Goal: Check status: Check status

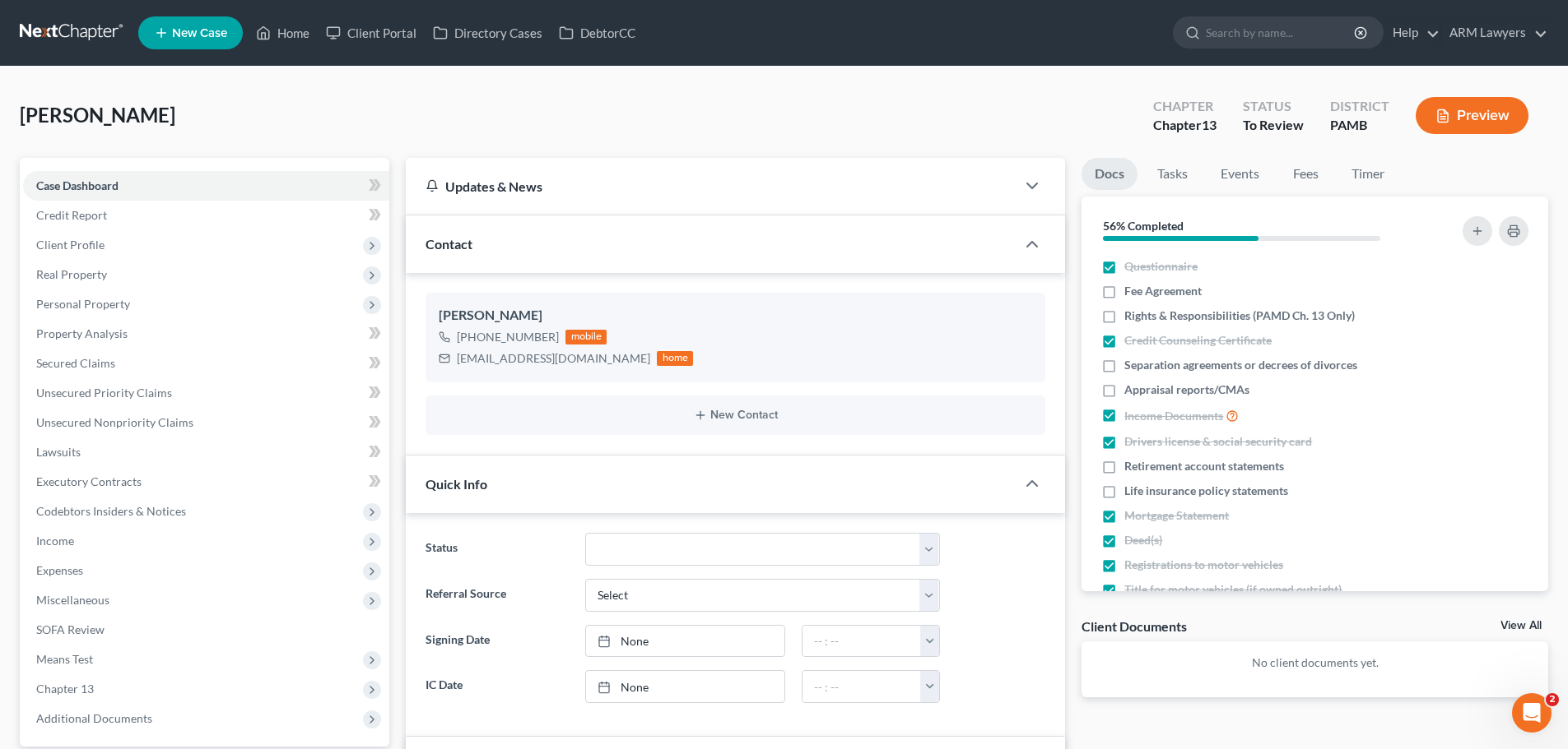
click at [64, 30] on link at bounding box center [73, 32] width 106 height 30
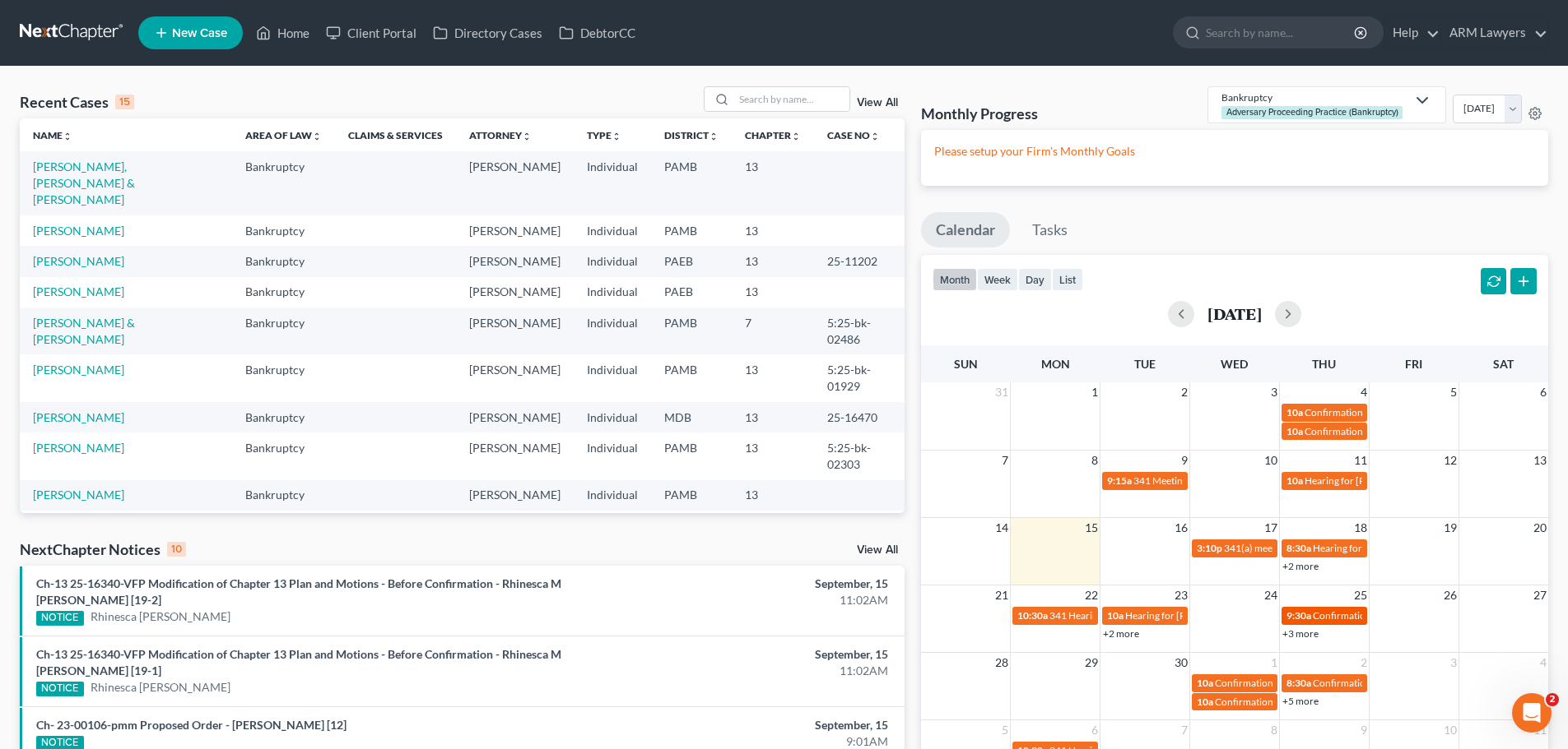
click at [1331, 612] on span "Confirmation Hearing for [PERSON_NAME]" at bounding box center [1407, 616] width 188 height 13
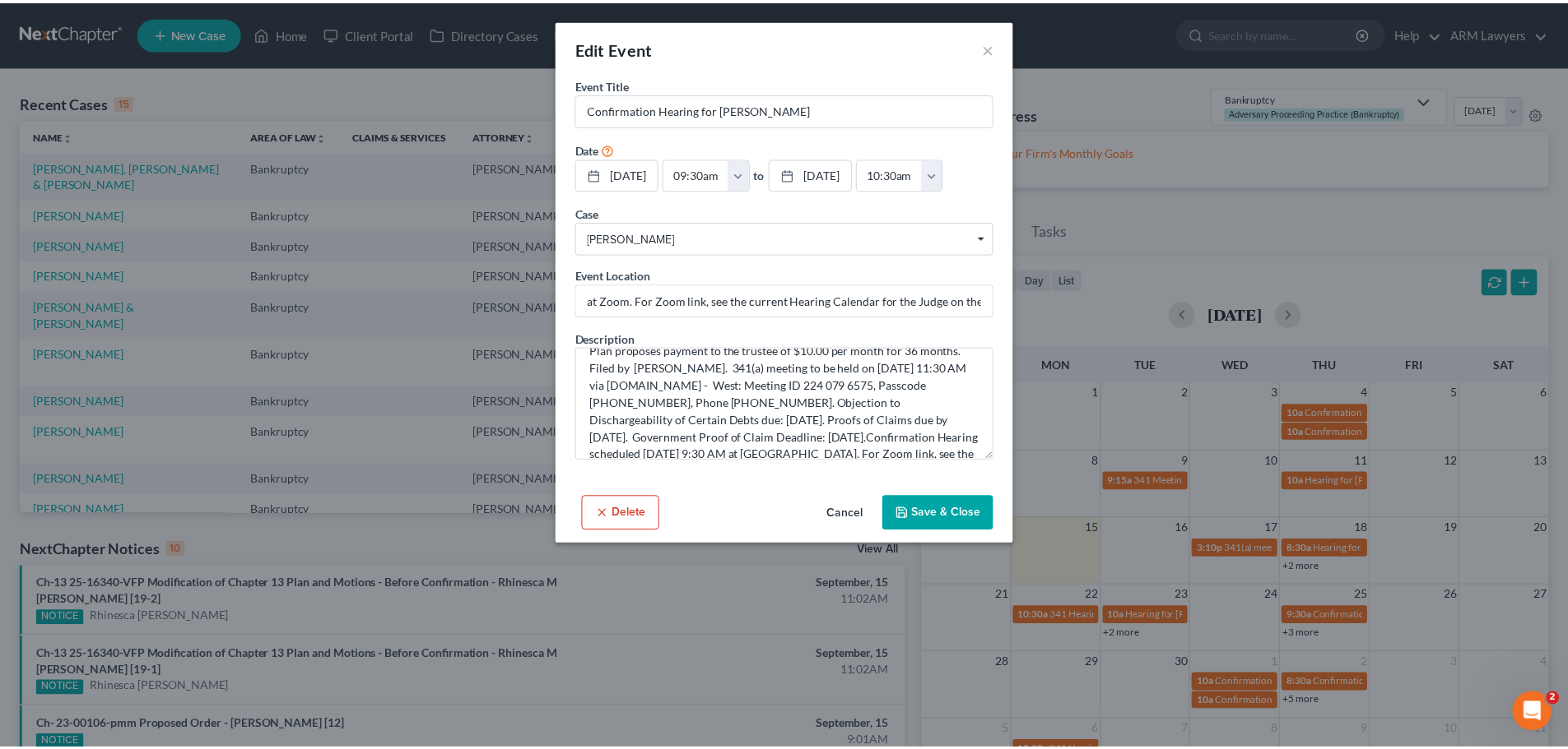
scroll to position [104, 0]
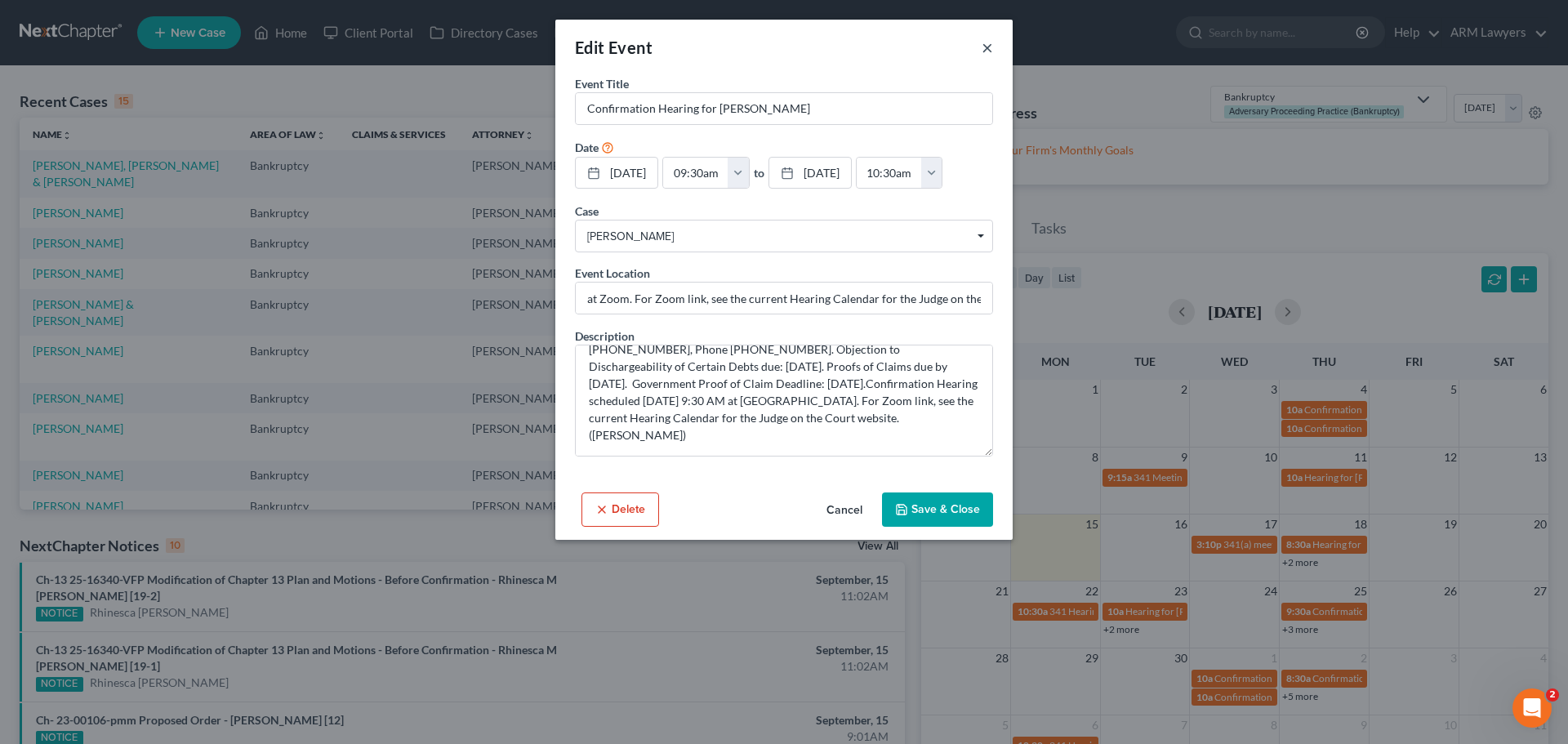
drag, startPoint x: 988, startPoint y: 44, endPoint x: 1058, endPoint y: 146, distance: 123.7
click at [987, 44] on button "×" at bounding box center [986, 47] width 12 height 20
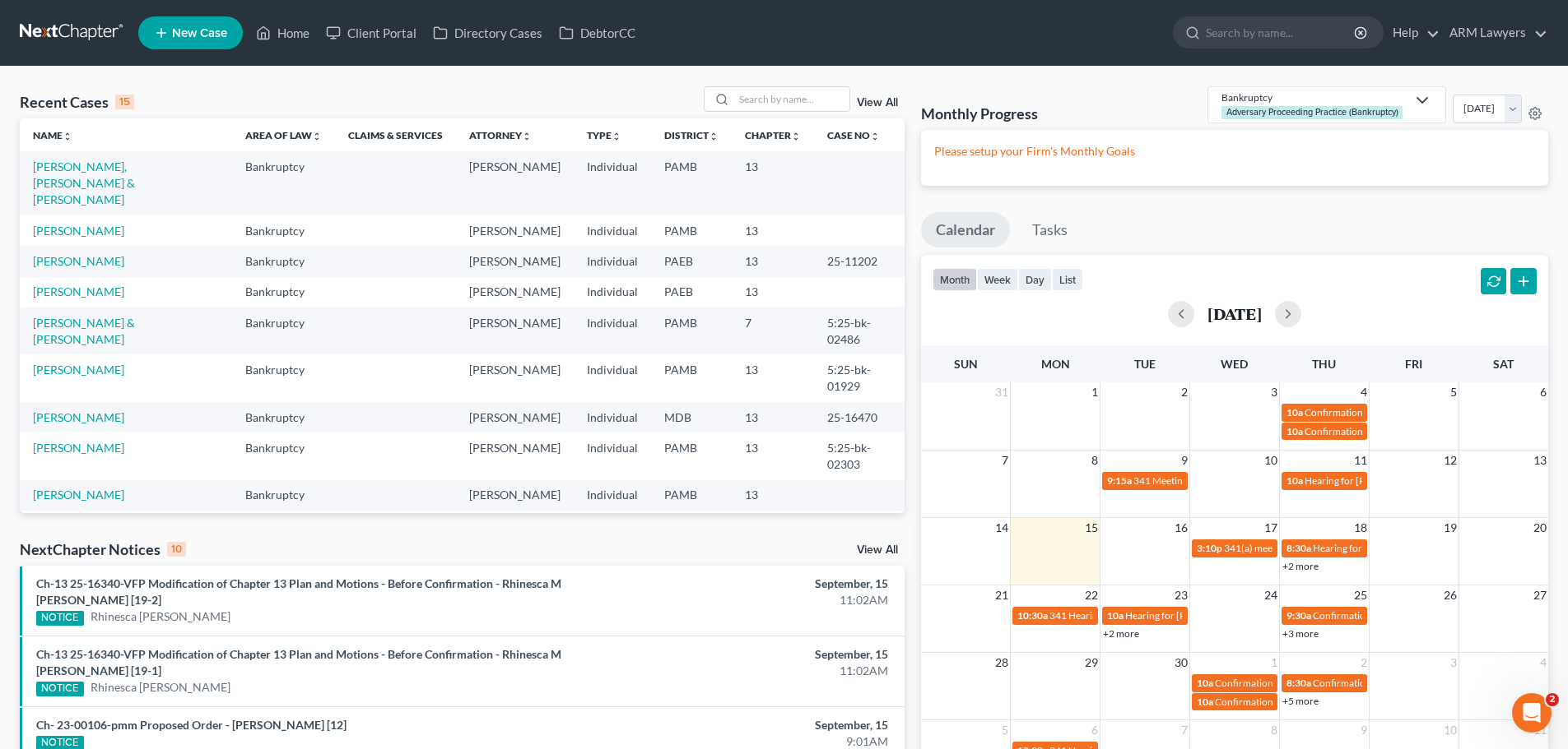
click at [1303, 635] on link "+3 more" at bounding box center [1300, 633] width 36 height 13
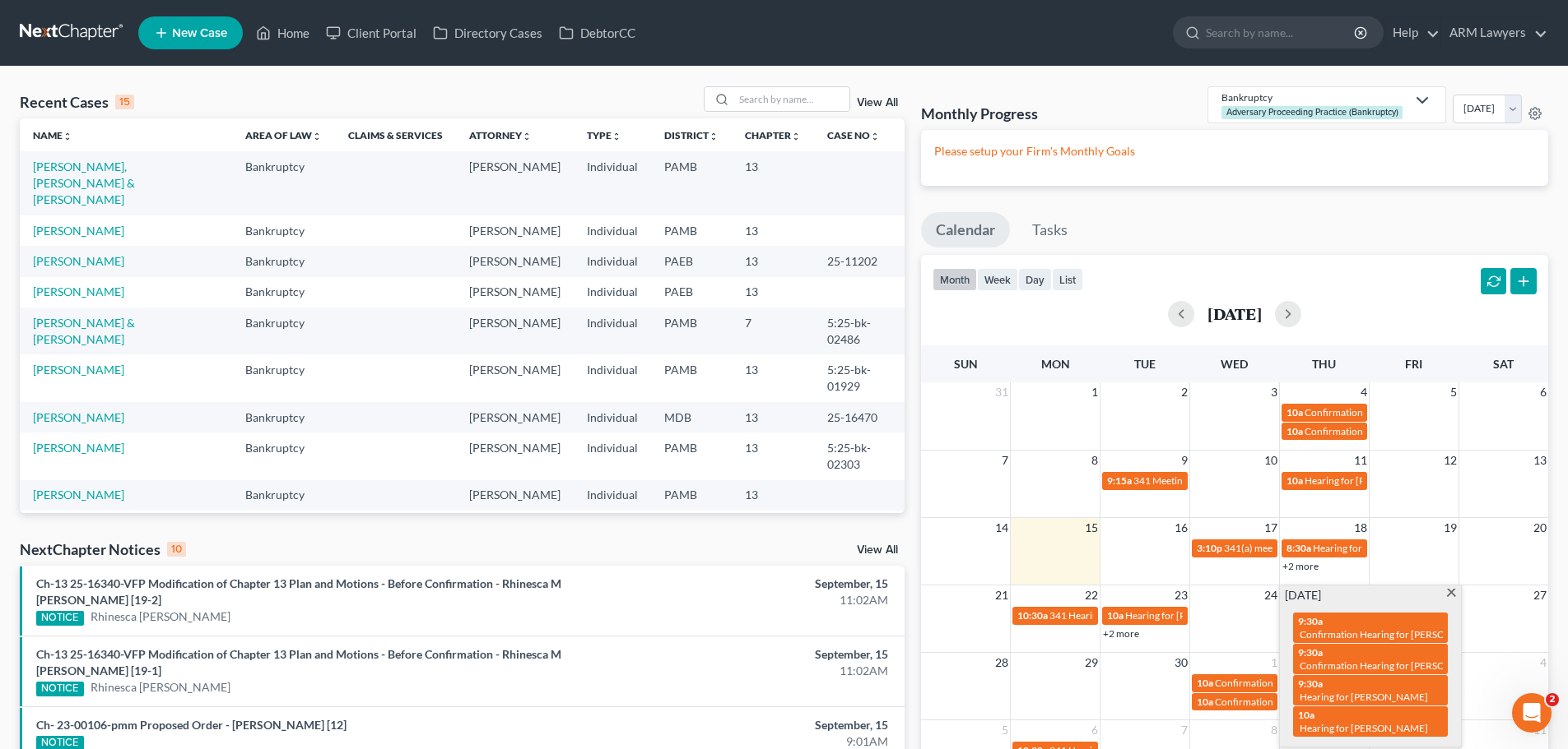
click at [1448, 594] on span at bounding box center [1451, 594] width 13 height 11
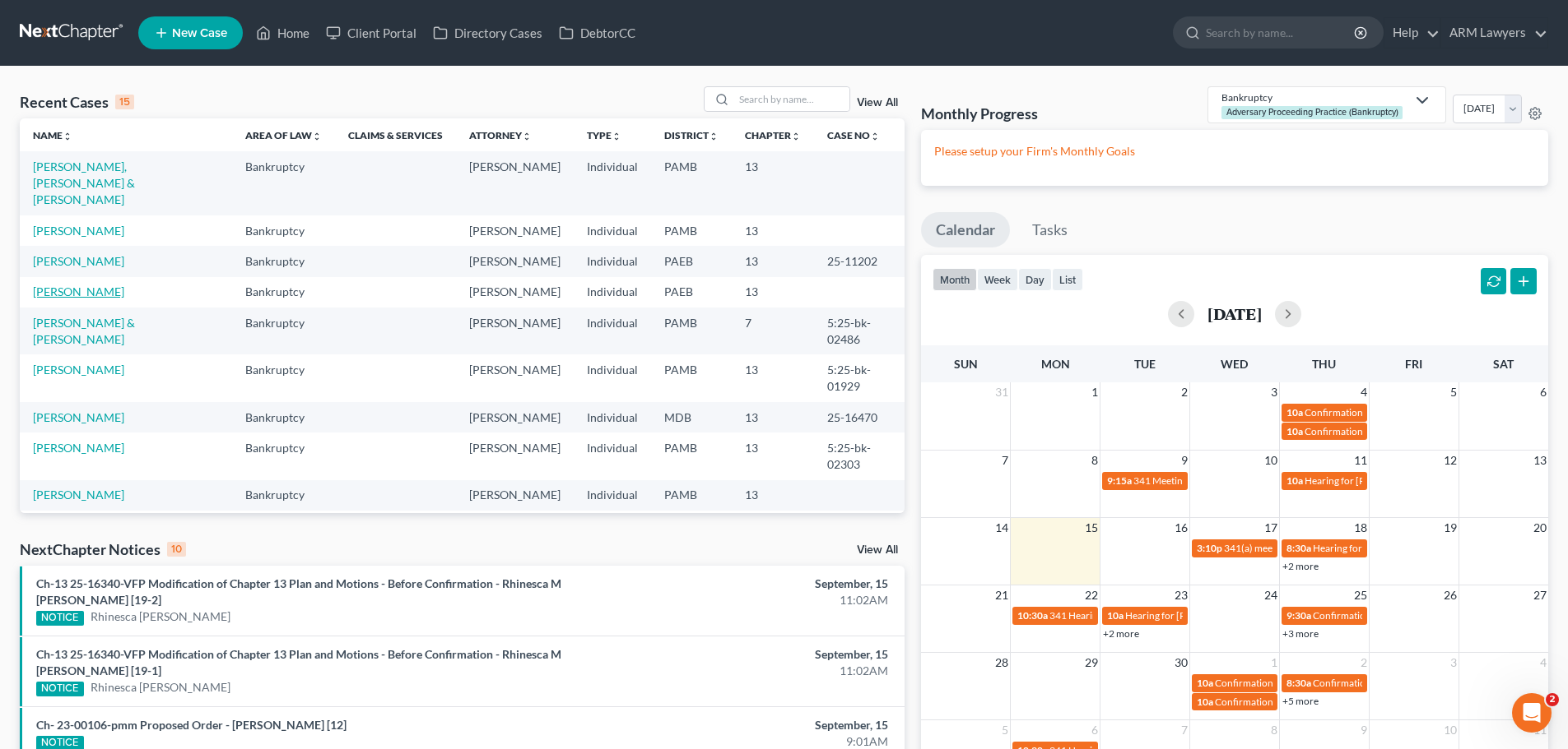
click at [78, 285] on link "[PERSON_NAME]" at bounding box center [79, 292] width 91 height 14
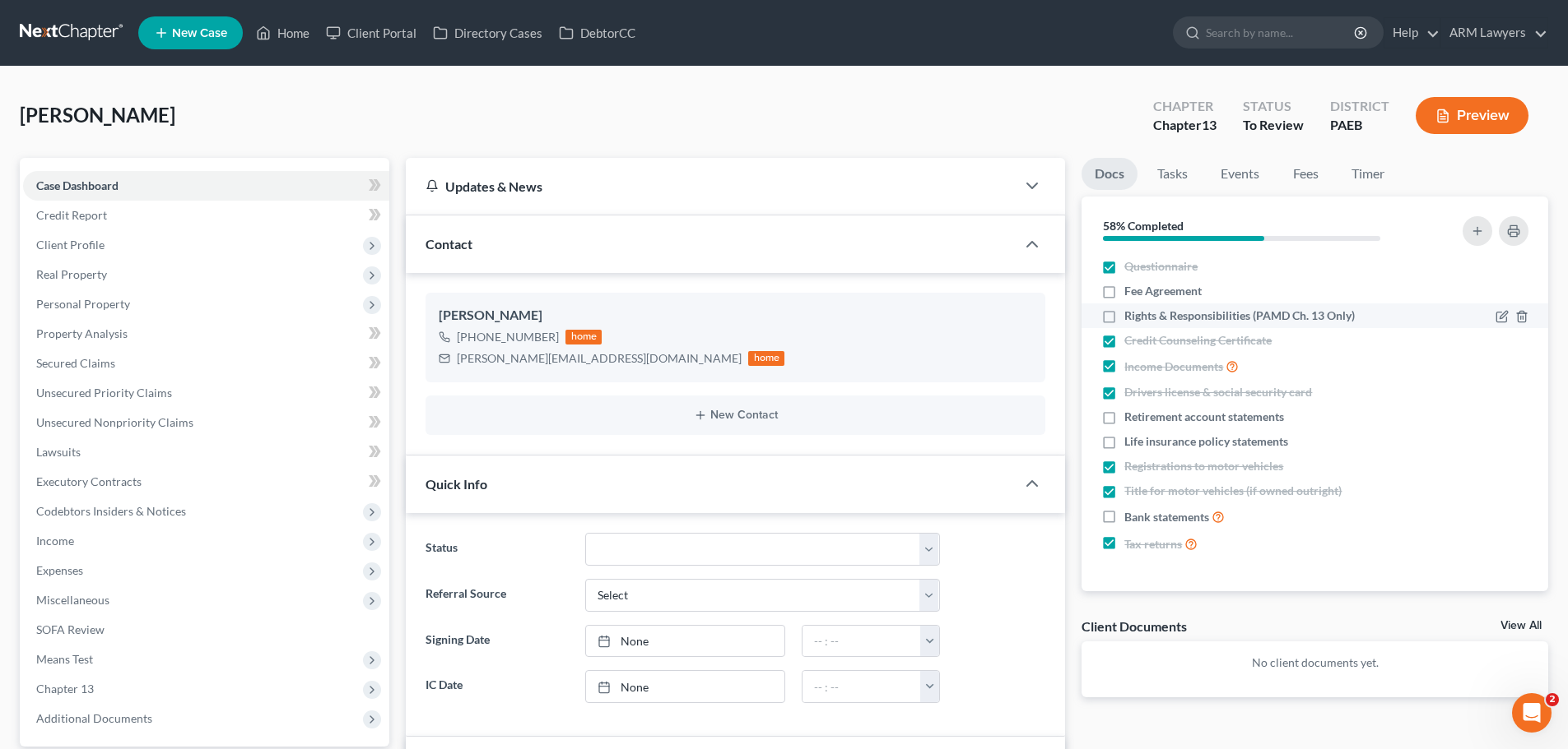
click at [1453, 314] on div at bounding box center [1481, 315] width 111 height 16
